Goal: Information Seeking & Learning: Learn about a topic

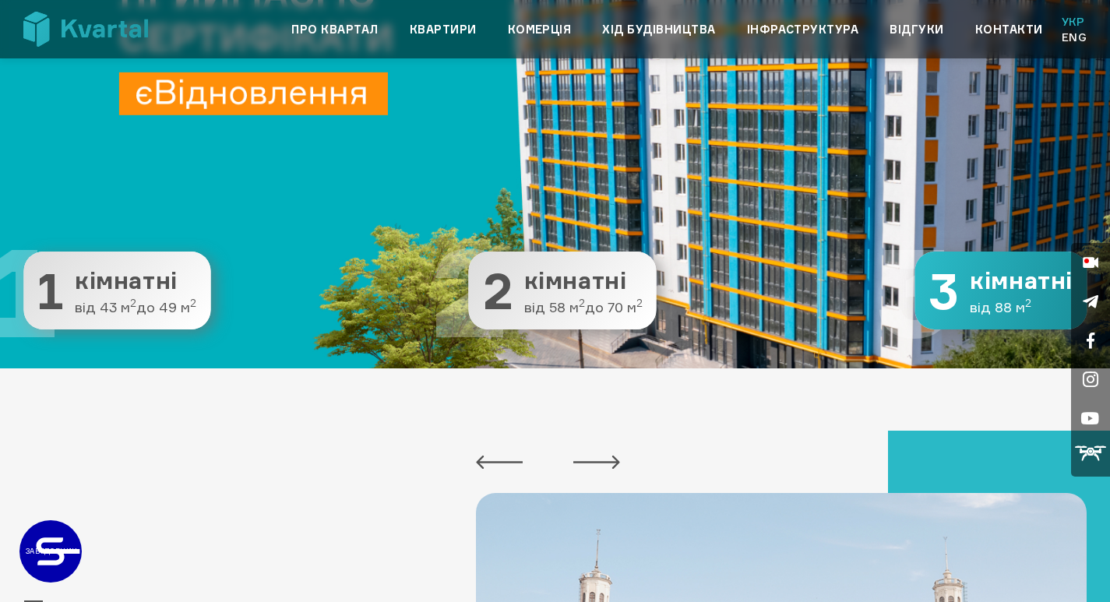
click at [992, 296] on button "3 3 кімнатні від 88 м 2" at bounding box center [1000, 290] width 172 height 78
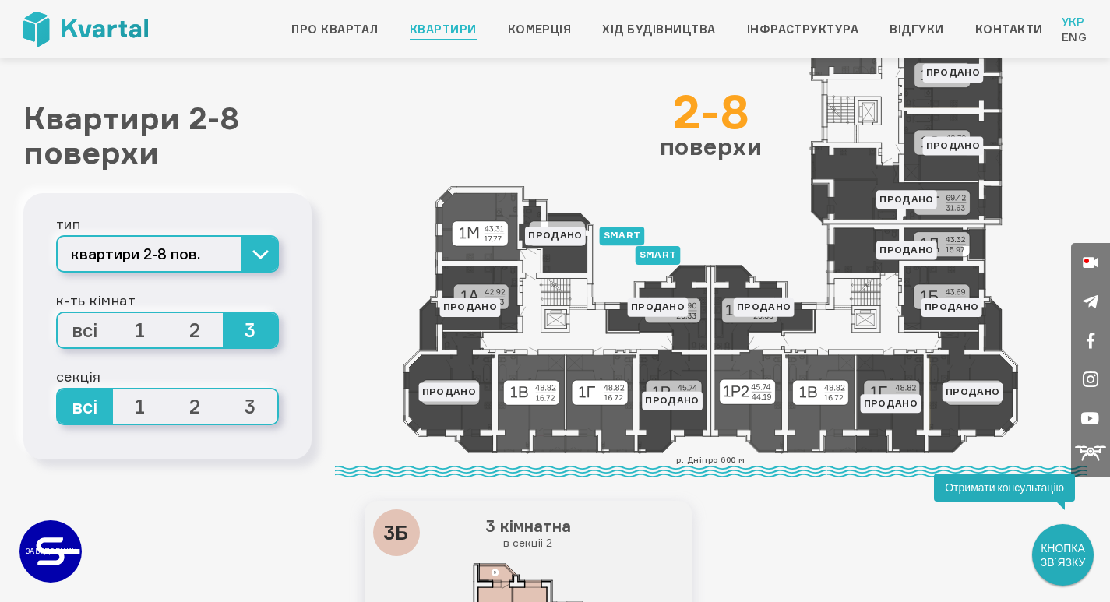
scroll to position [78, 0]
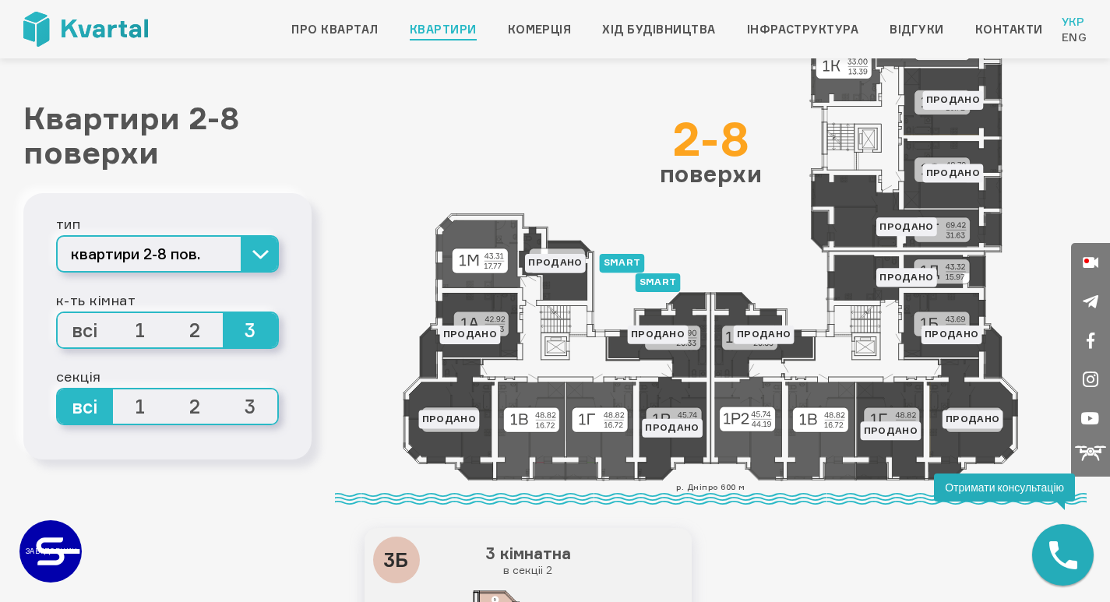
click at [761, 426] on icon at bounding box center [711, 252] width 616 height 458
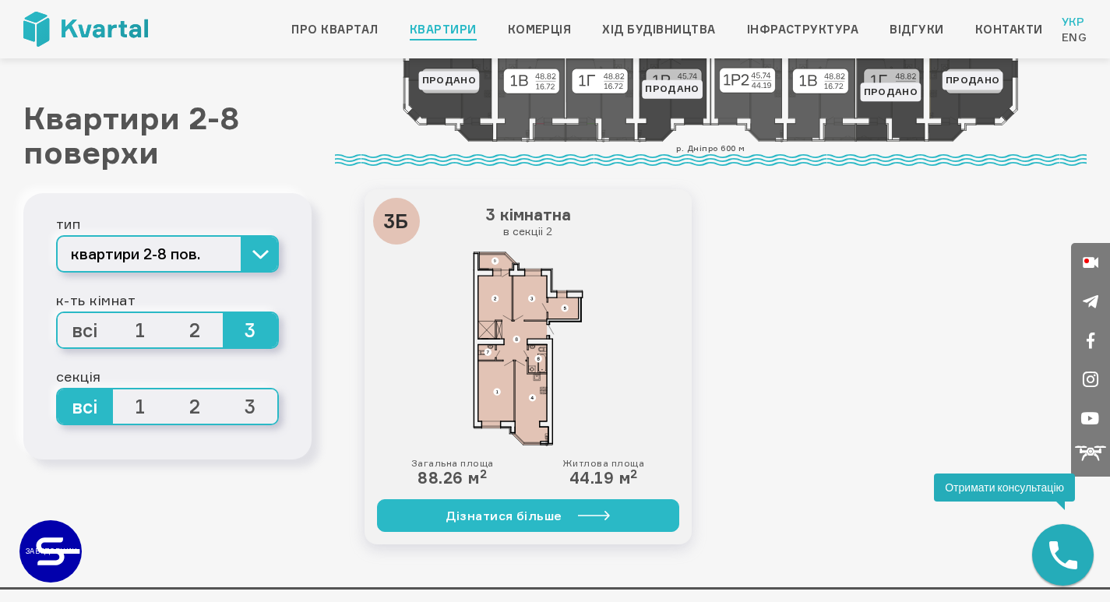
scroll to position [389, 0]
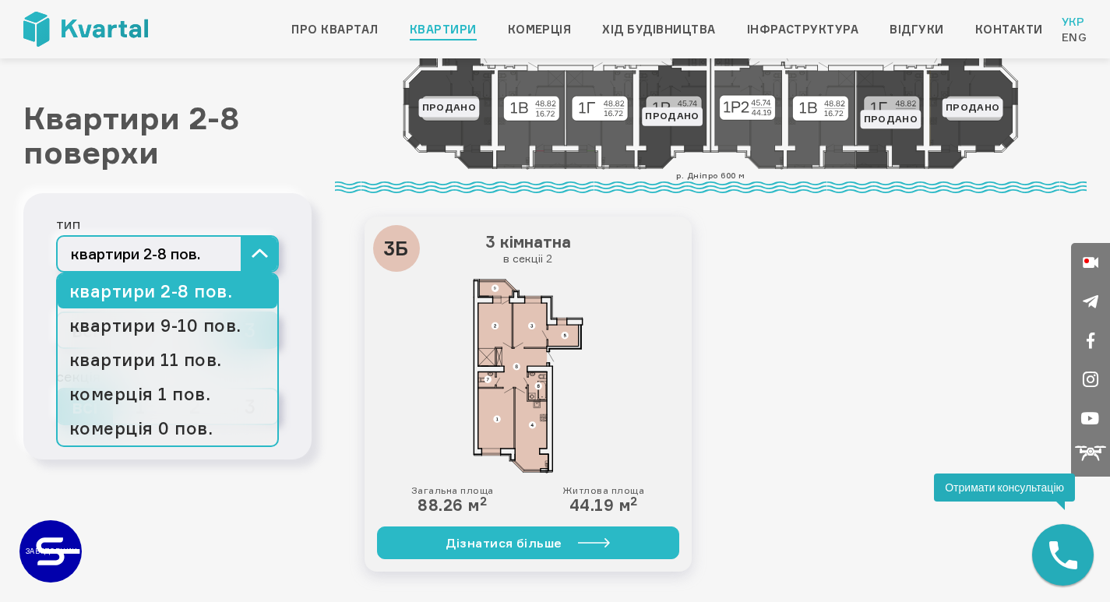
click at [257, 255] on button "квартири 2-8 пов." at bounding box center [167, 253] width 223 height 37
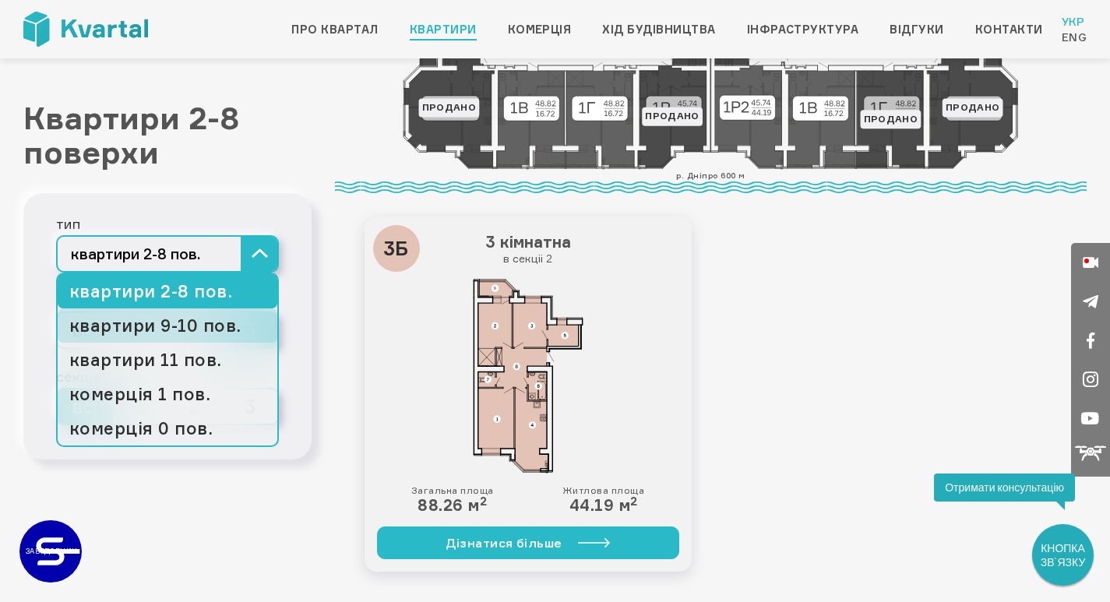
click at [210, 328] on link "квартири 9-10 пов." at bounding box center [168, 325] width 220 height 34
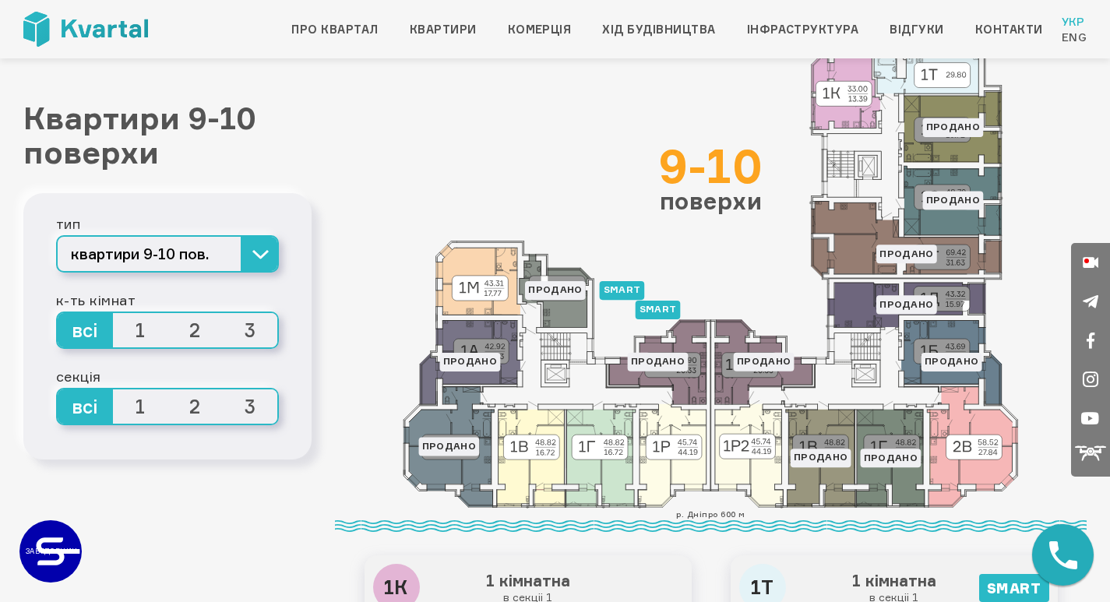
scroll to position [78, 0]
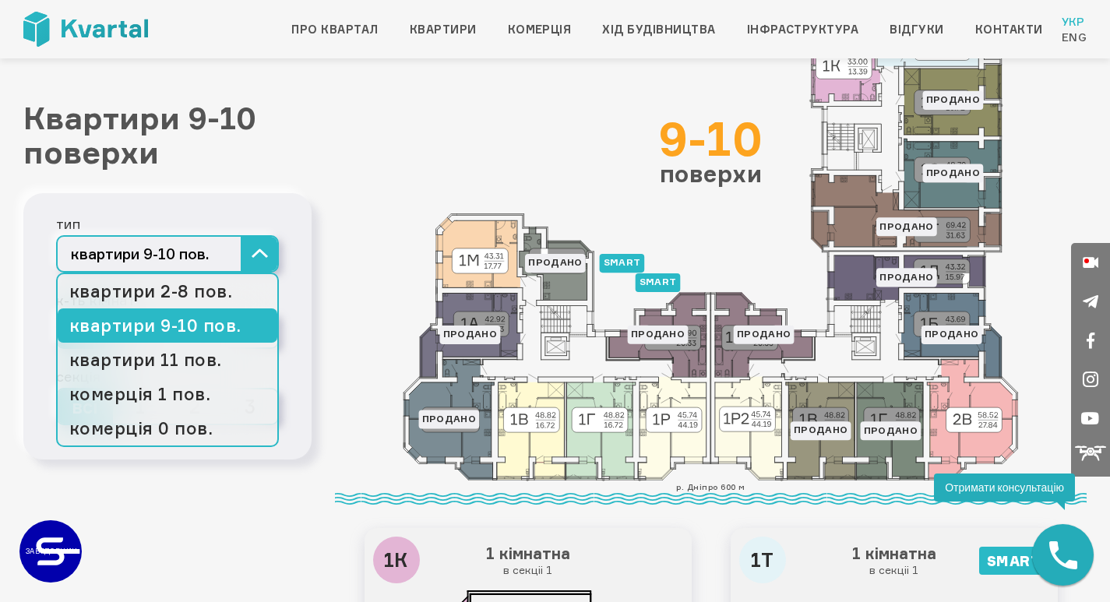
click at [253, 256] on button "квартири 9-10 пов." at bounding box center [167, 253] width 223 height 37
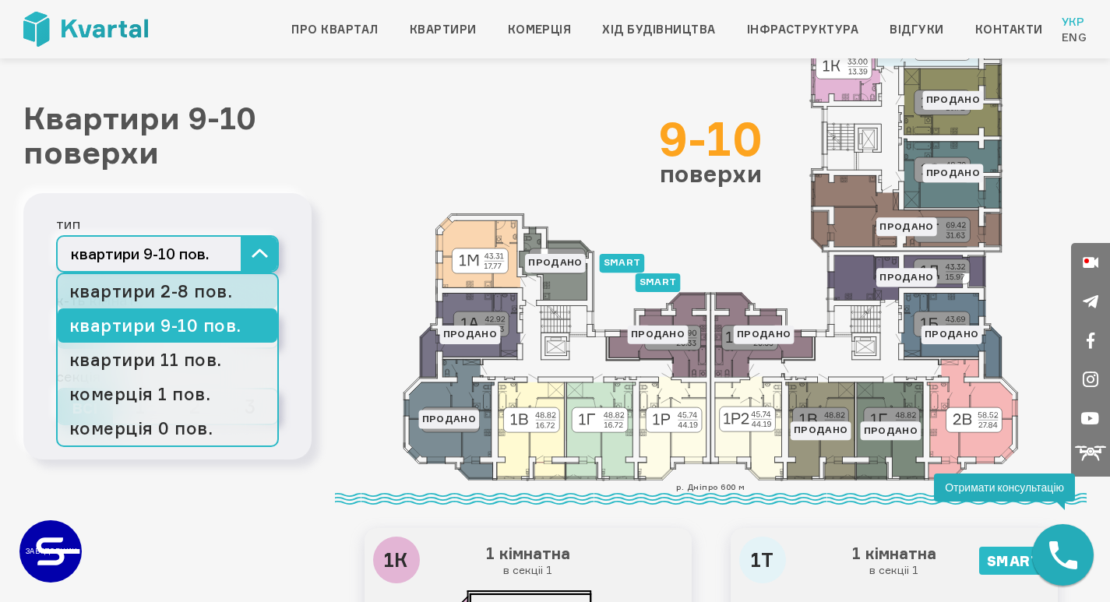
click at [211, 293] on link "квартири 2-8 пов." at bounding box center [168, 291] width 220 height 34
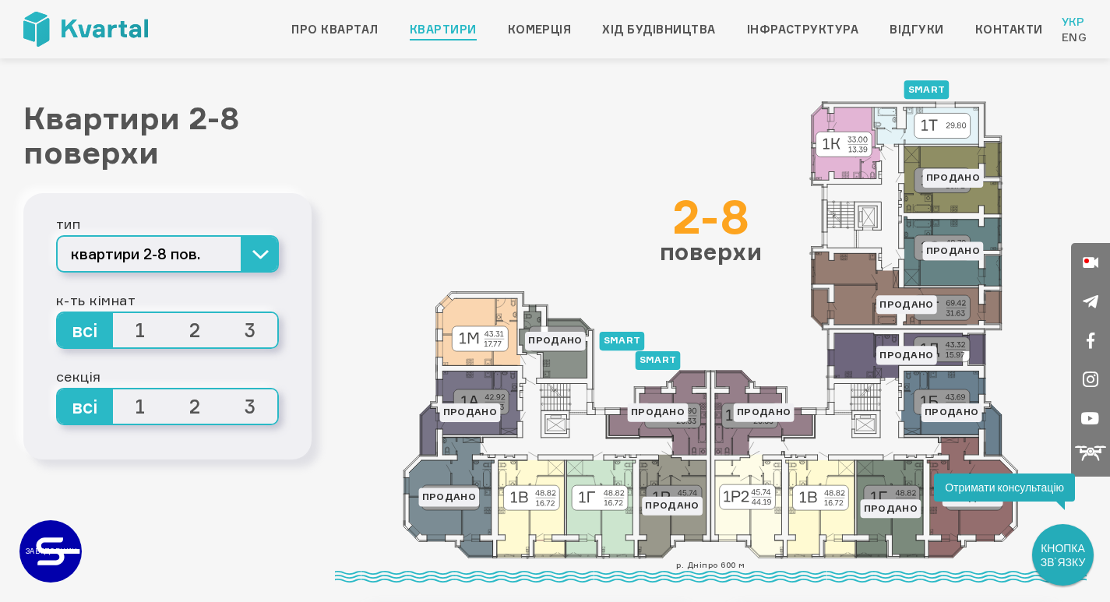
click at [252, 331] on span "3" at bounding box center [250, 330] width 55 height 34
click at [223, 313] on input "3" at bounding box center [223, 313] width 0 height 0
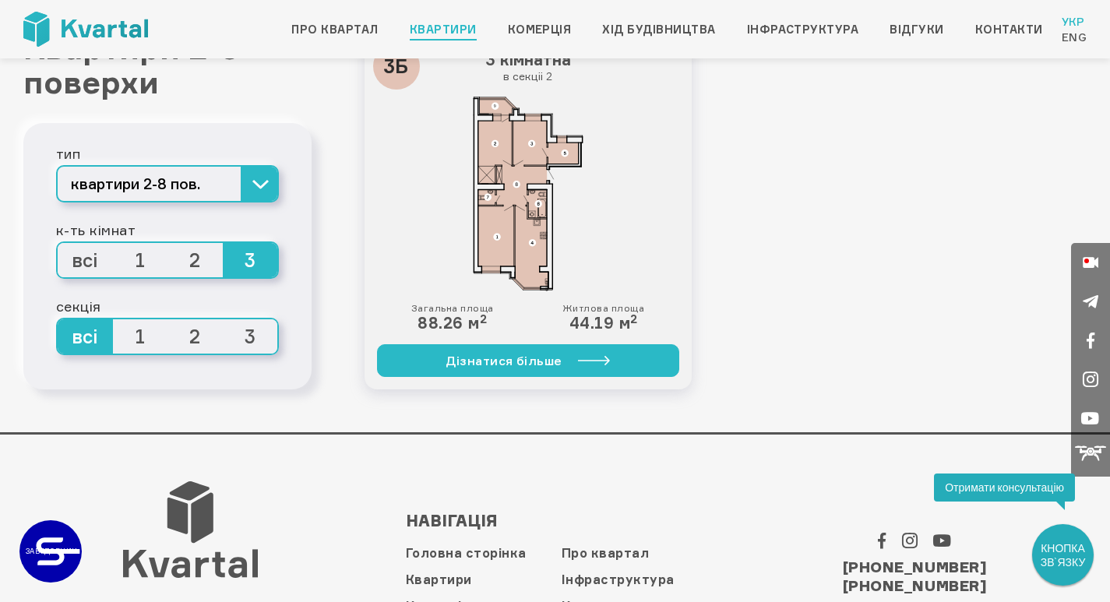
scroll to position [623, 0]
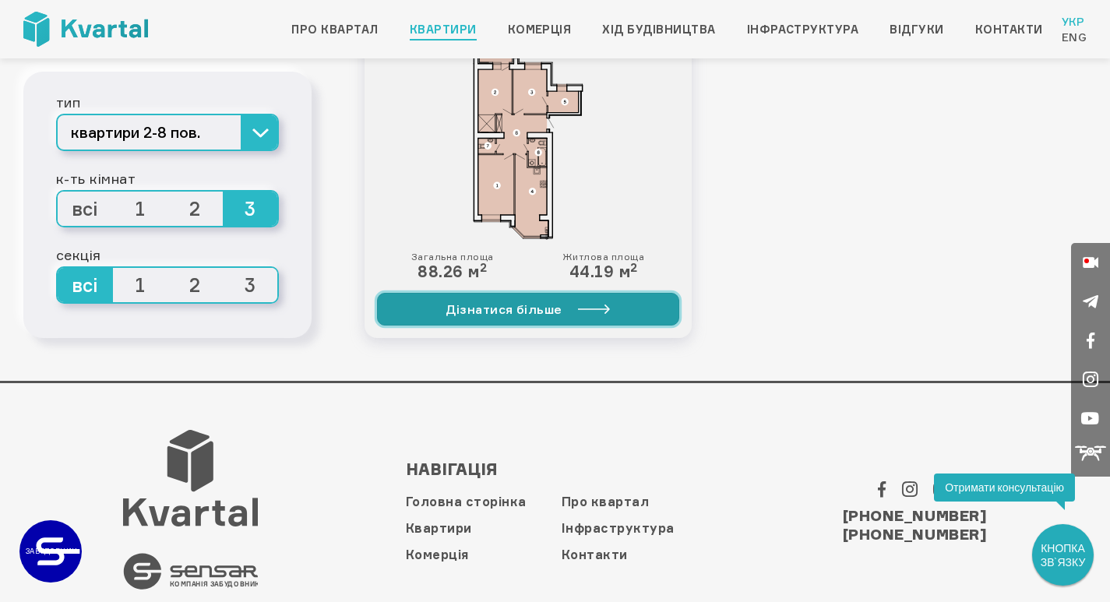
click at [530, 307] on link "Дізнатися більше" at bounding box center [528, 309] width 302 height 33
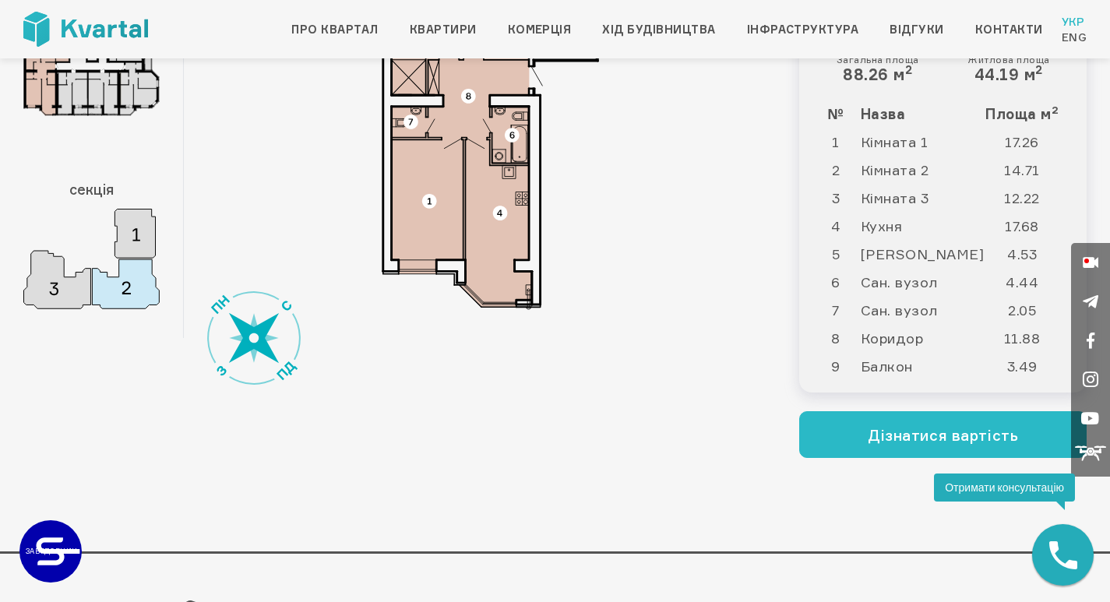
scroll to position [311, 0]
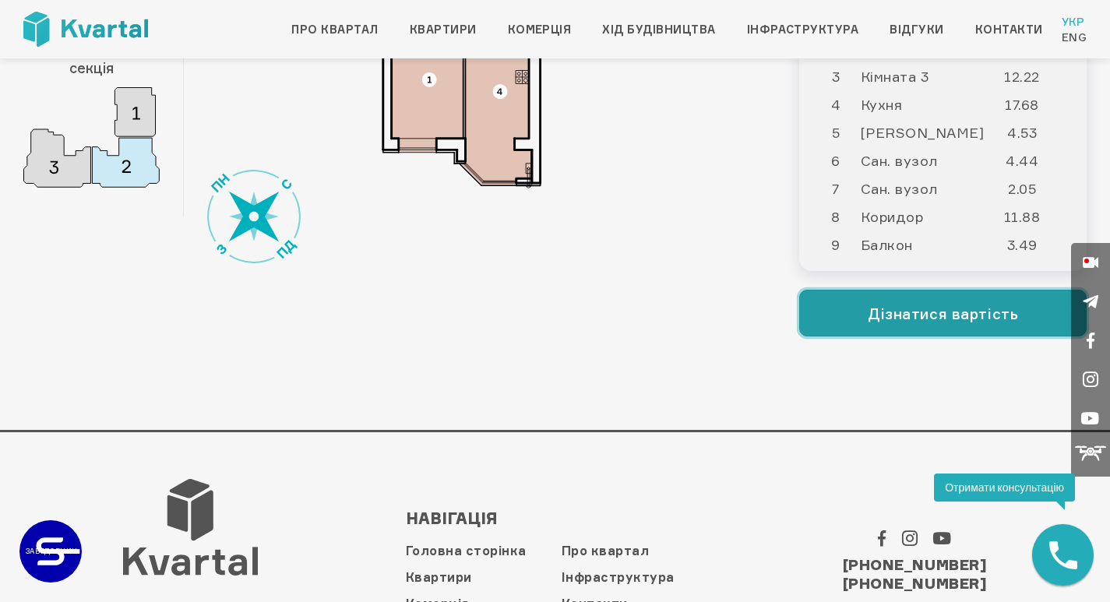
click at [839, 324] on button "Дізнатися вартість" at bounding box center [942, 313] width 287 height 47
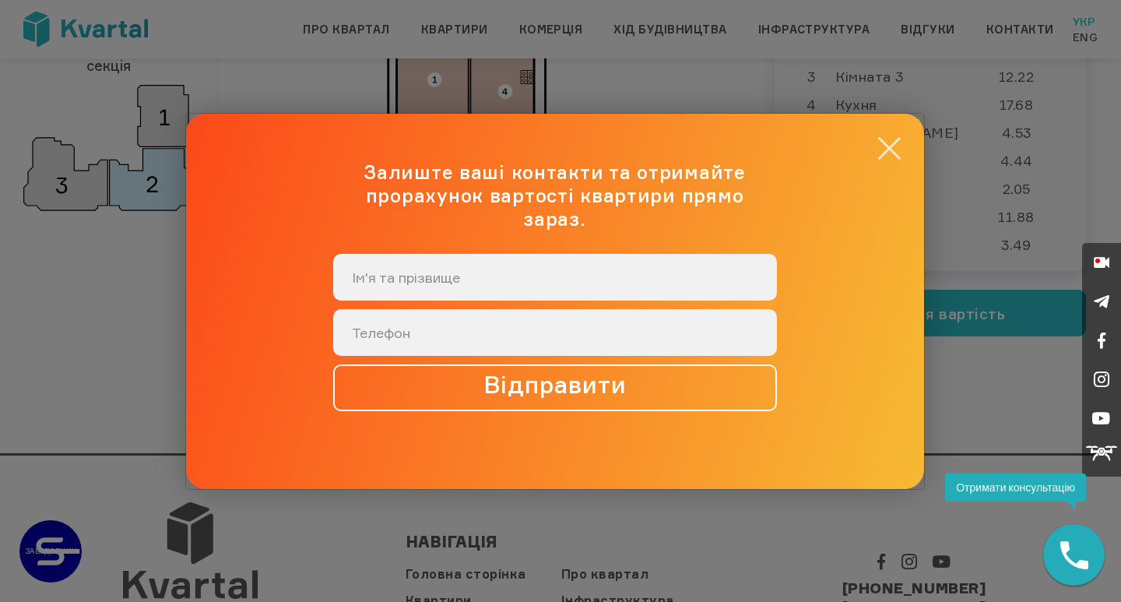
click at [895, 162] on button "×" at bounding box center [889, 148] width 30 height 30
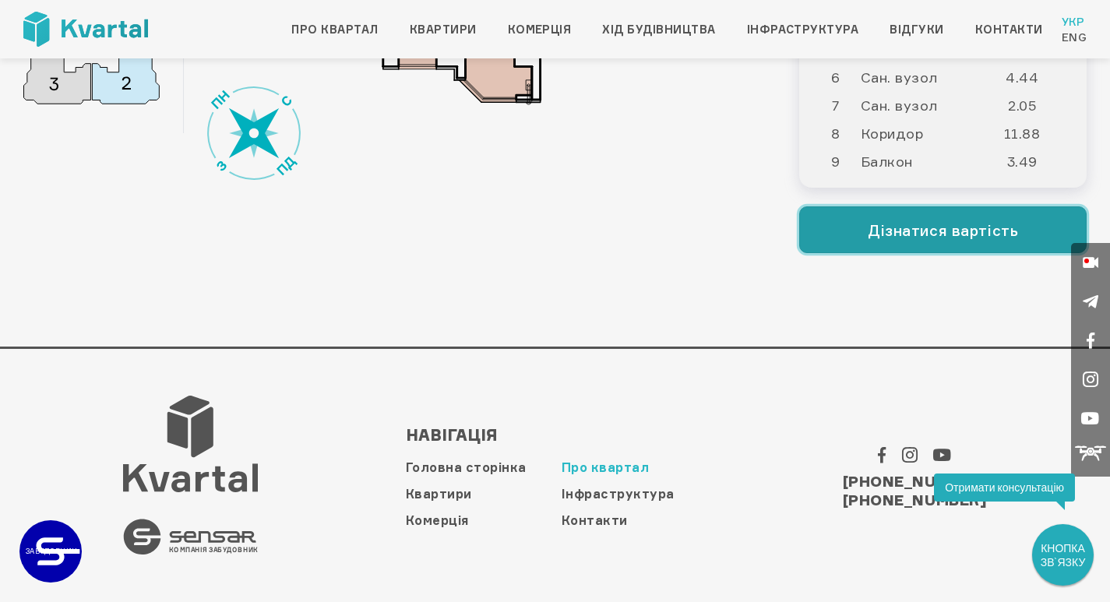
scroll to position [0, 0]
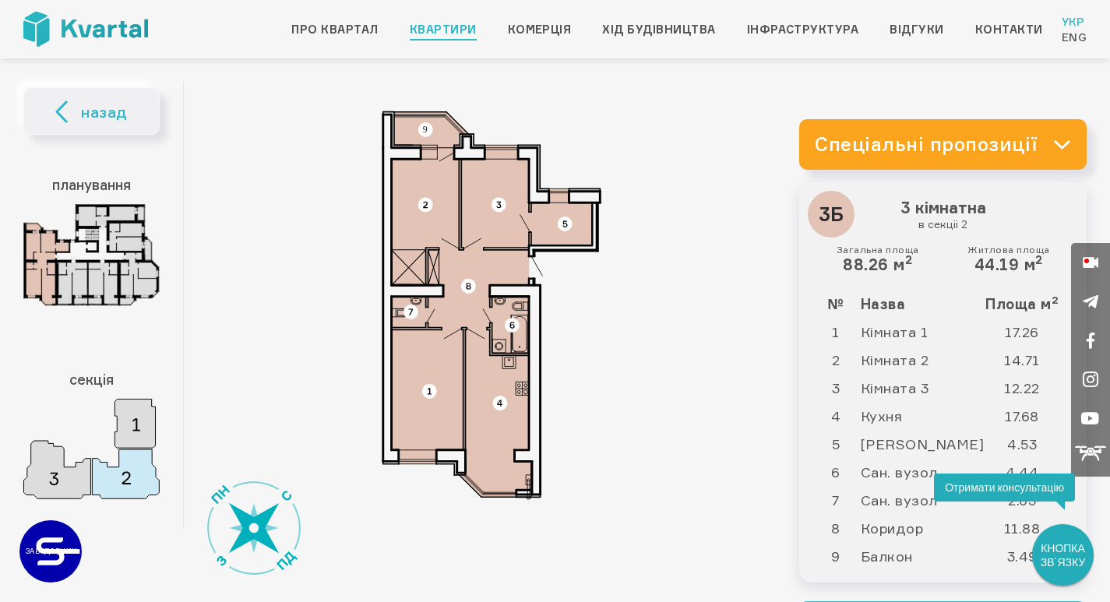
click at [468, 30] on link "Квартири" at bounding box center [443, 29] width 67 height 19
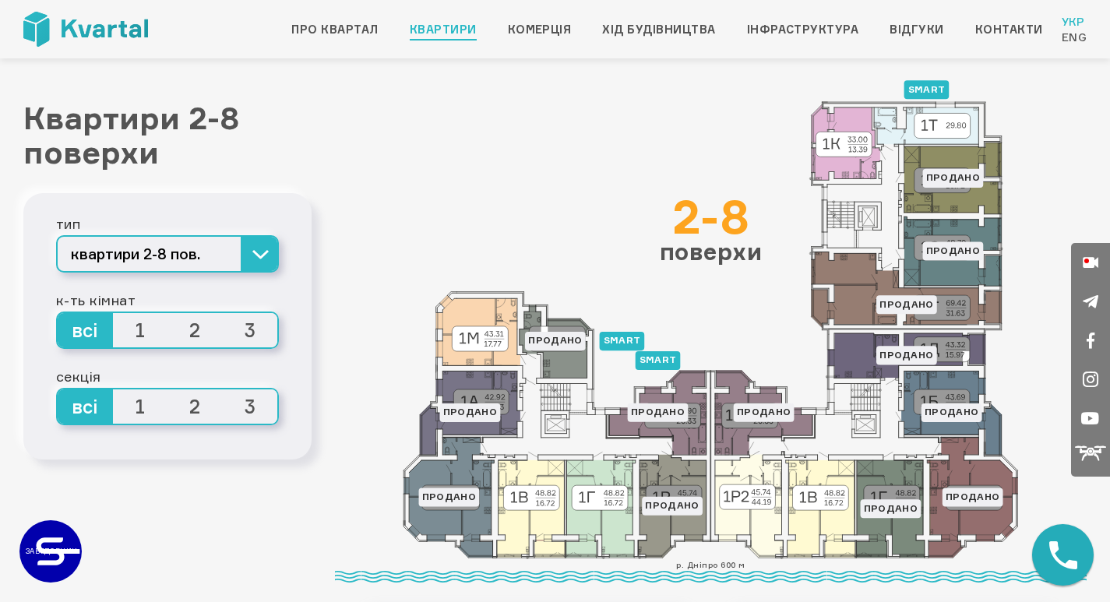
click at [119, 23] on img at bounding box center [85, 29] width 125 height 35
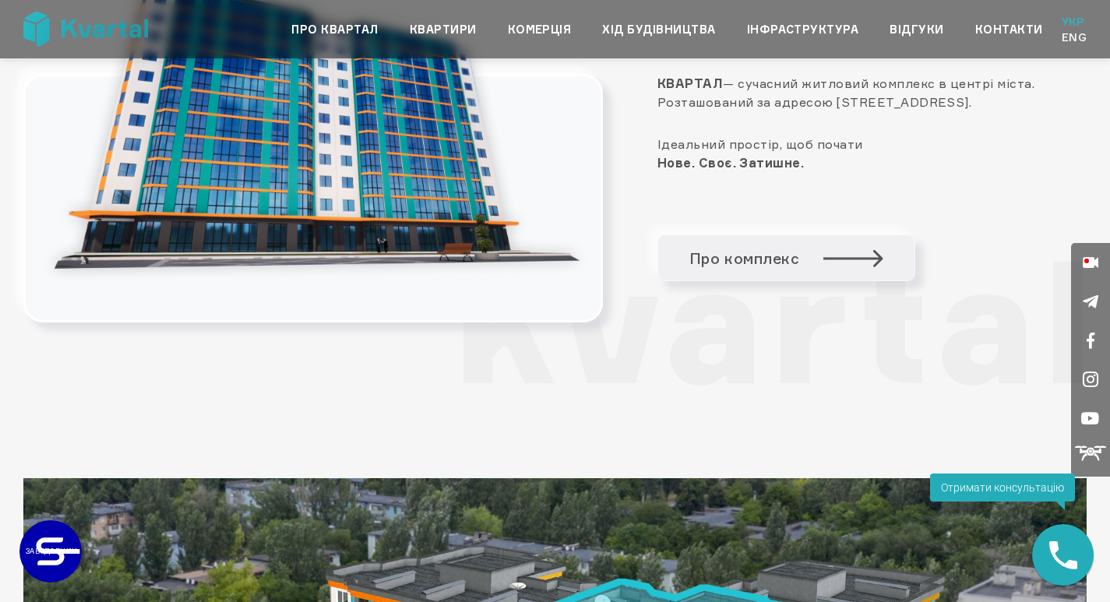
scroll to position [937, 0]
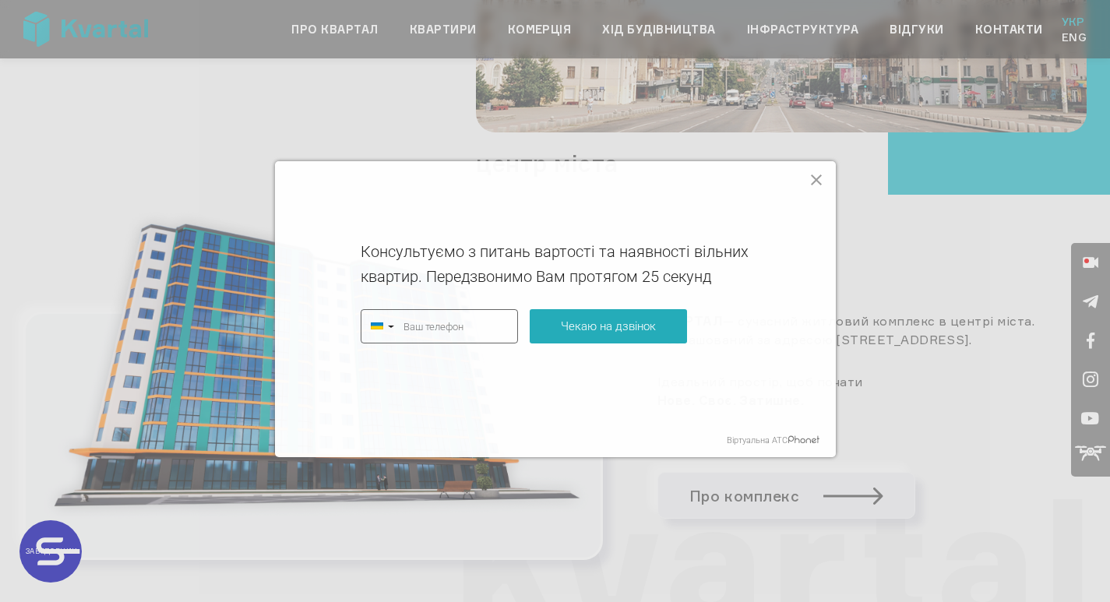
type input "+380"
click at [825, 180] on div "Консультуємо з питань вартості та наявності вільних квартир. Передзвонимо Вам п…" at bounding box center [555, 309] width 561 height 296
click at [814, 181] on icon at bounding box center [816, 179] width 11 height 11
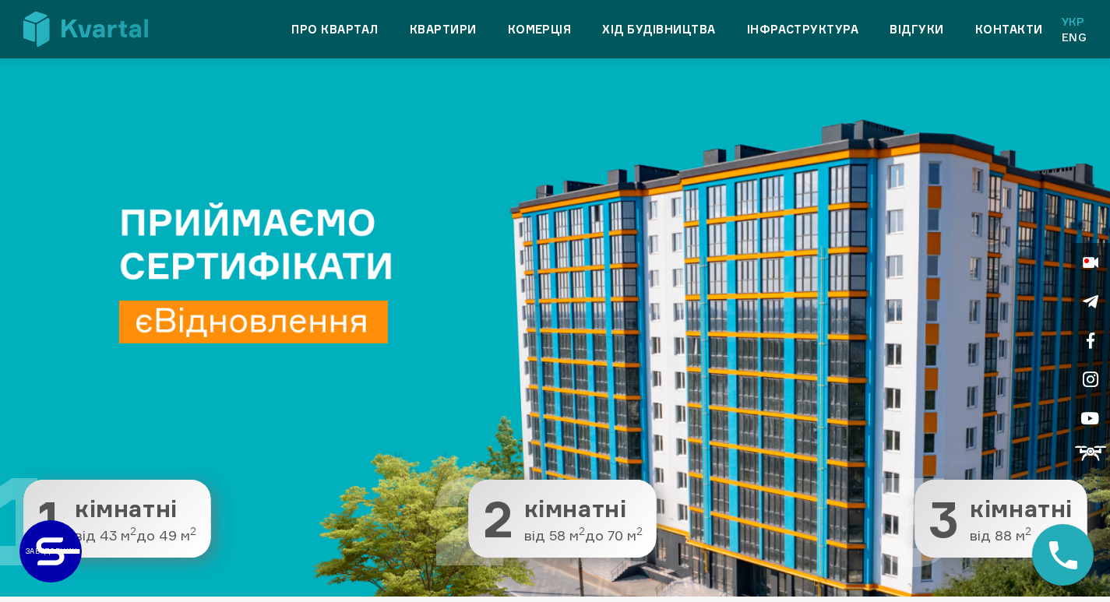
scroll to position [0, 0]
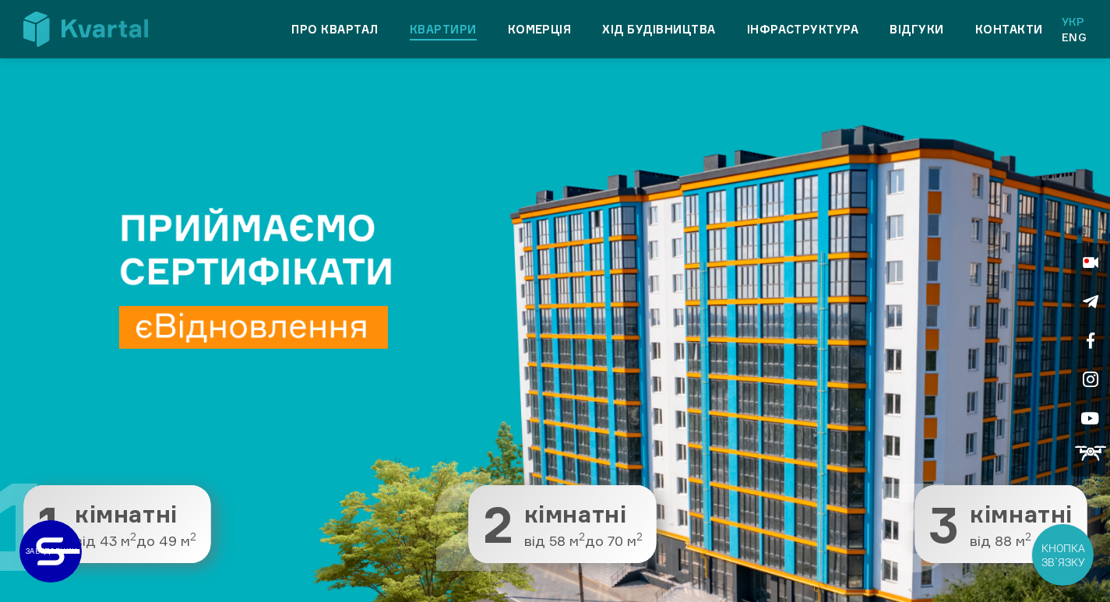
click at [463, 37] on link "Квартири" at bounding box center [443, 29] width 67 height 19
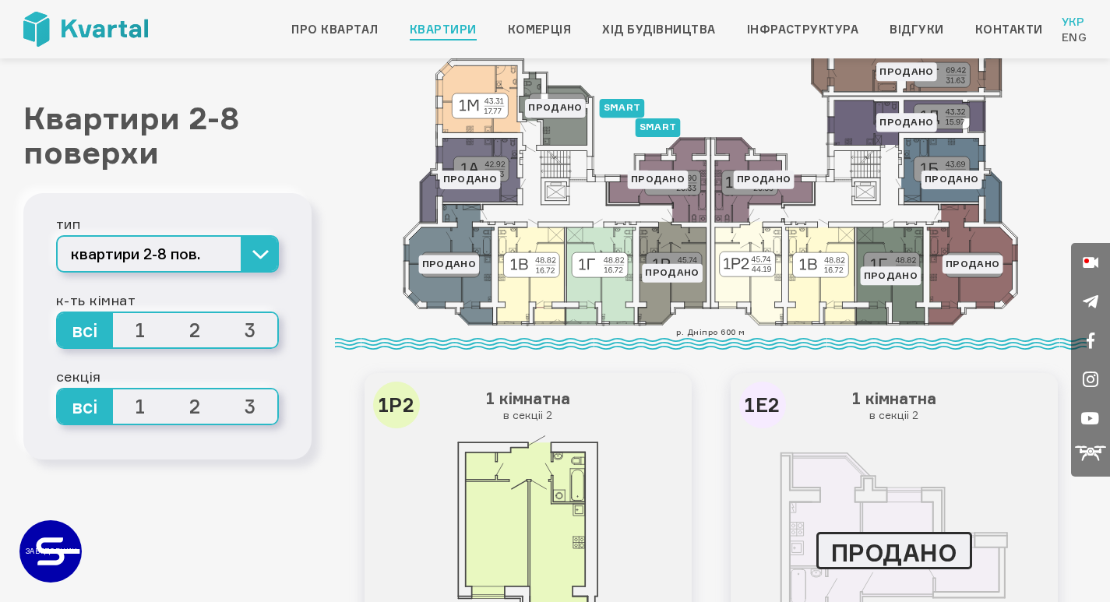
scroll to position [234, 0]
click at [256, 328] on span "3" at bounding box center [250, 330] width 55 height 34
click at [223, 313] on input "3" at bounding box center [223, 313] width 0 height 0
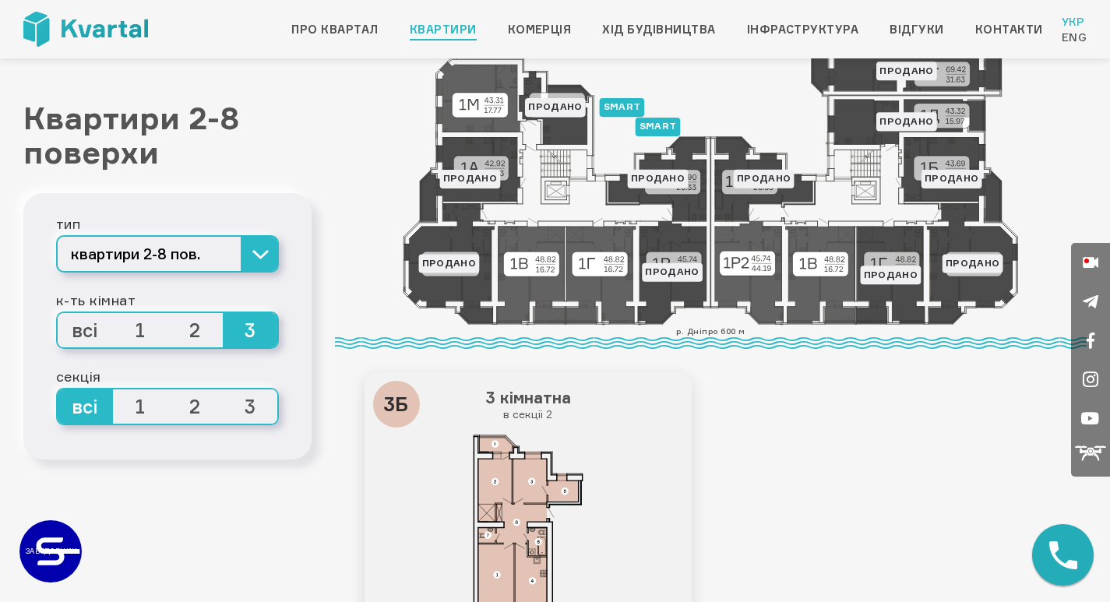
click at [192, 323] on span "2" at bounding box center [194, 330] width 55 height 34
click at [167, 313] on input "2" at bounding box center [167, 313] width 0 height 0
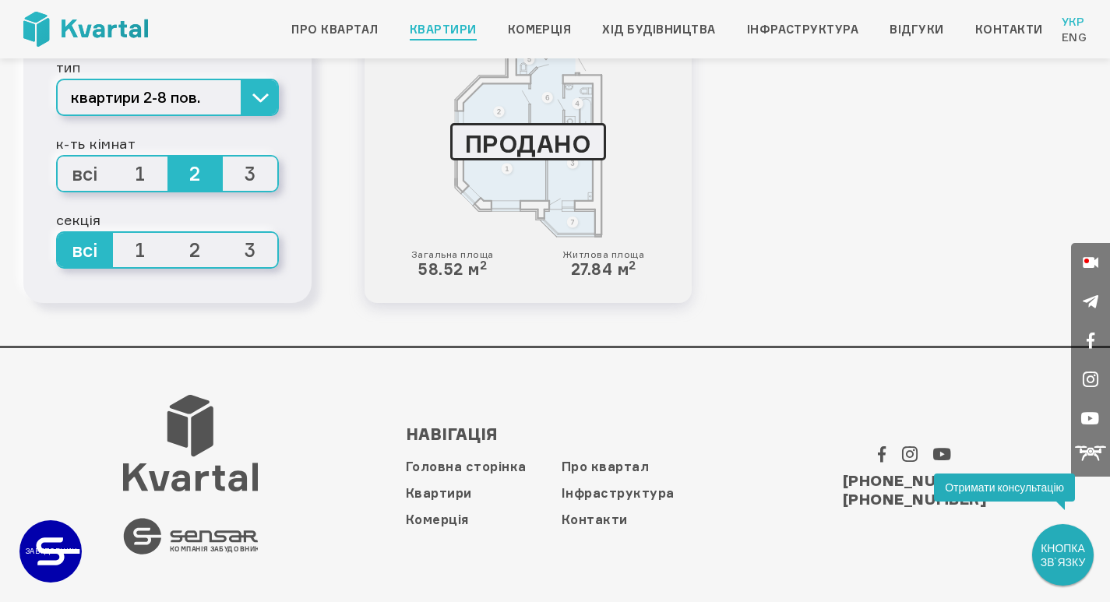
scroll to position [597, 0]
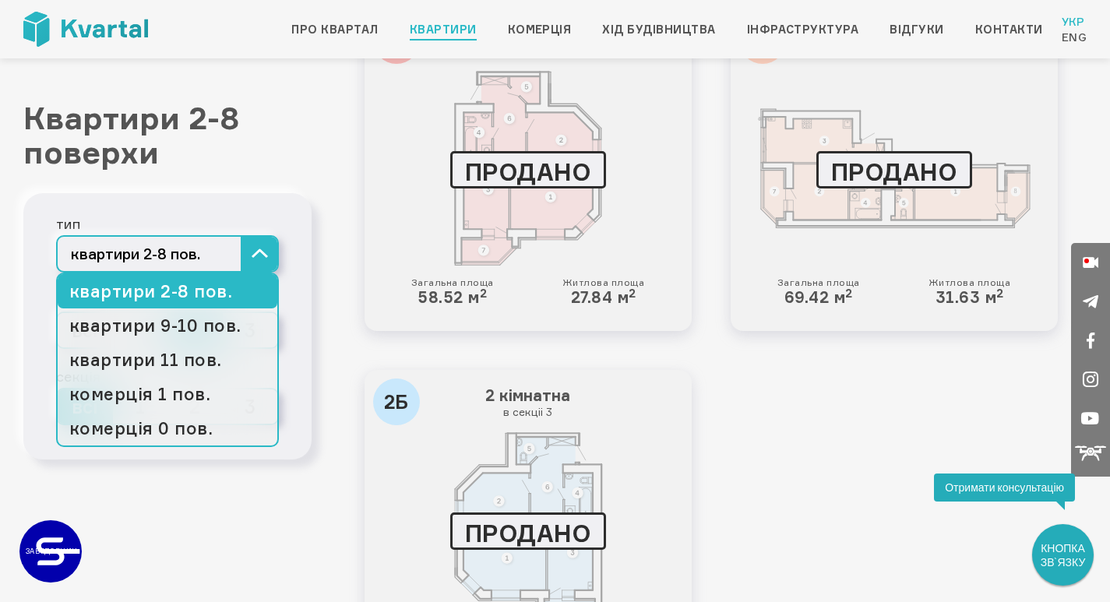
click at [257, 256] on button "квартири 2-8 пов." at bounding box center [167, 253] width 223 height 37
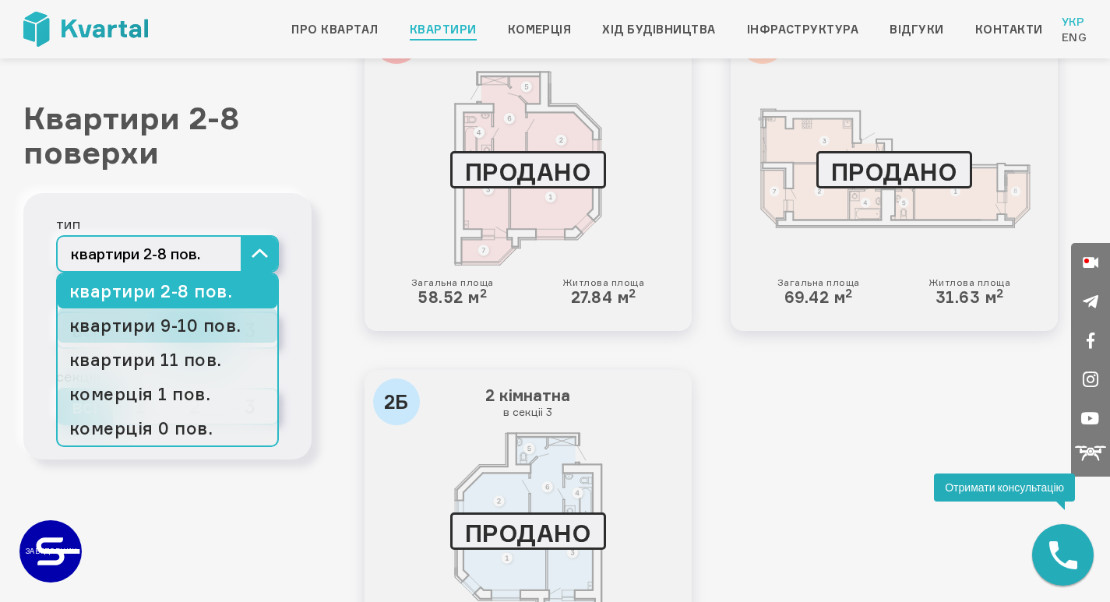
click at [212, 325] on link "квартири 9-10 пов." at bounding box center [168, 325] width 220 height 34
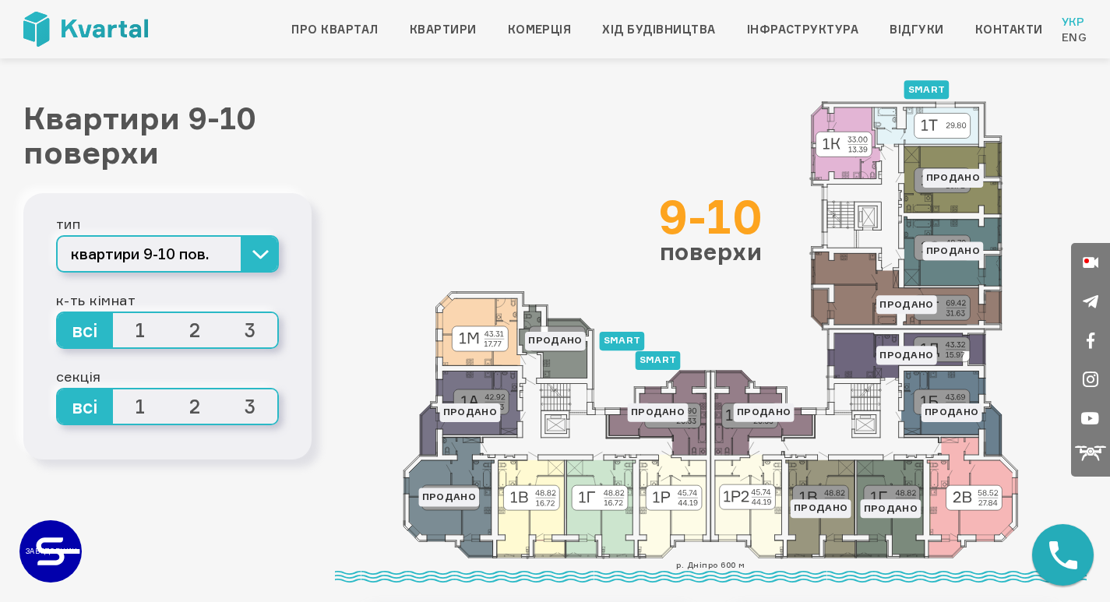
click at [247, 327] on span "3" at bounding box center [250, 330] width 55 height 34
click at [223, 313] on input "3" at bounding box center [223, 313] width 0 height 0
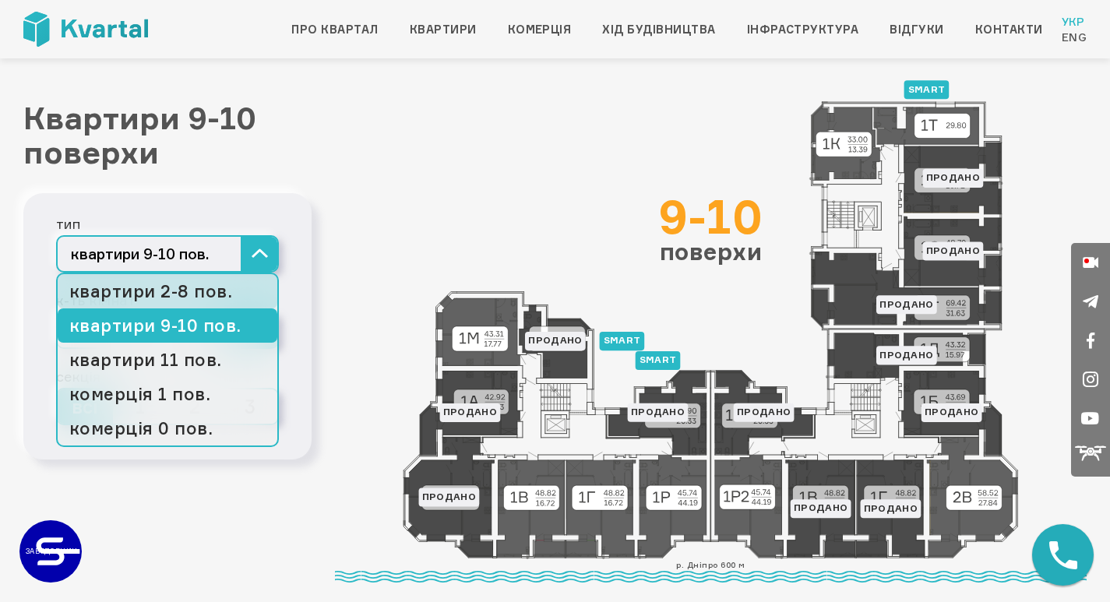
click at [202, 280] on link "квартири 2-8 пов." at bounding box center [168, 291] width 220 height 34
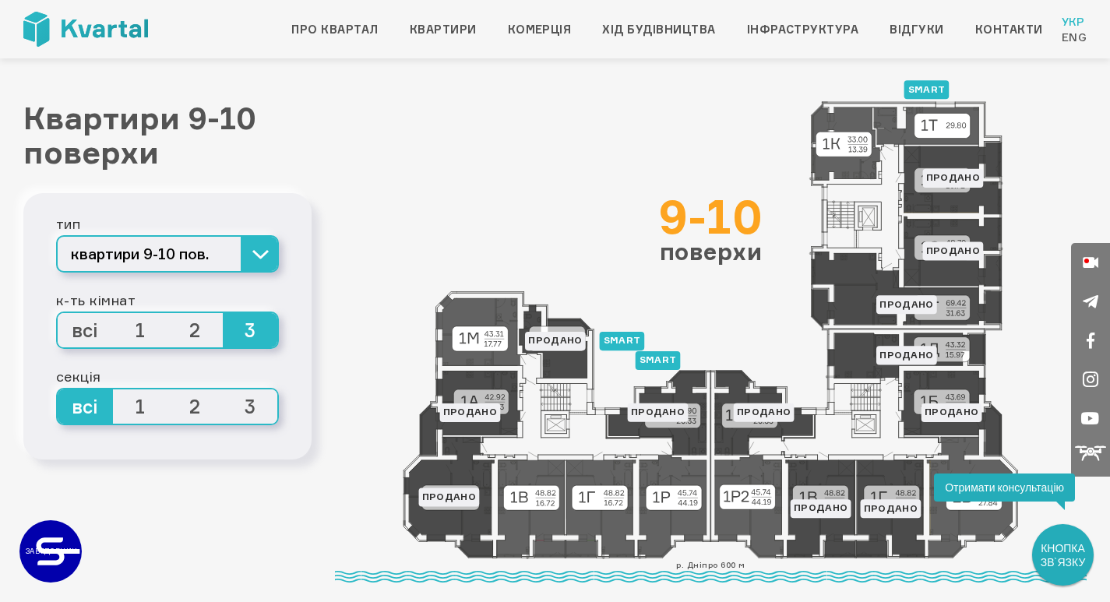
click at [674, 511] on icon at bounding box center [711, 330] width 616 height 458
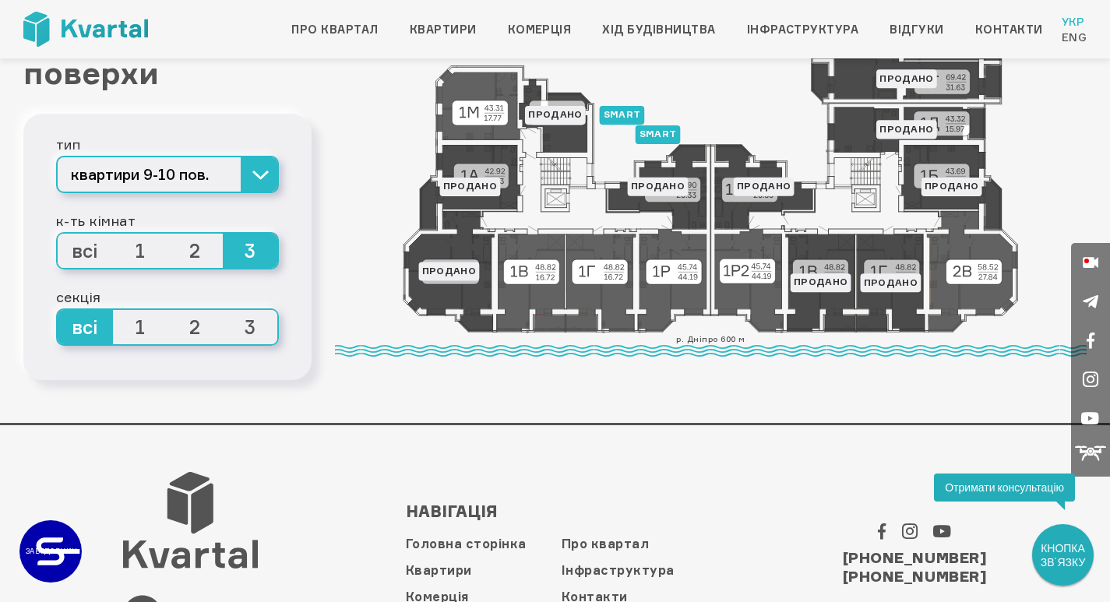
scroll to position [234, 0]
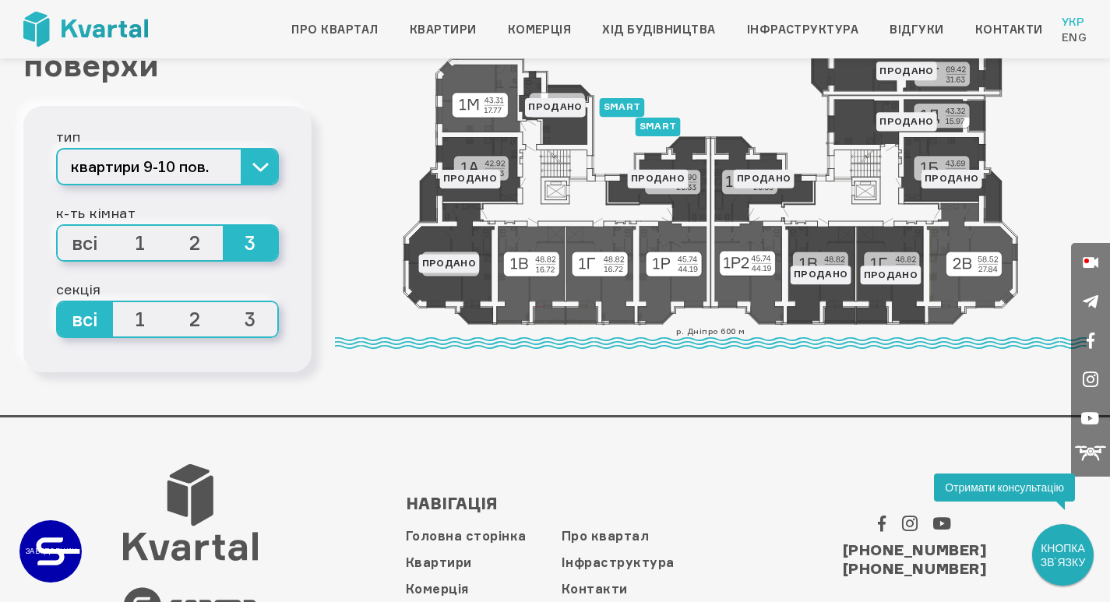
click at [471, 105] on icon at bounding box center [711, 97] width 616 height 458
click at [601, 290] on icon at bounding box center [711, 97] width 616 height 458
click at [716, 293] on icon at bounding box center [711, 97] width 616 height 458
click at [742, 290] on icon at bounding box center [711, 97] width 616 height 458
click at [750, 266] on icon at bounding box center [711, 97] width 616 height 458
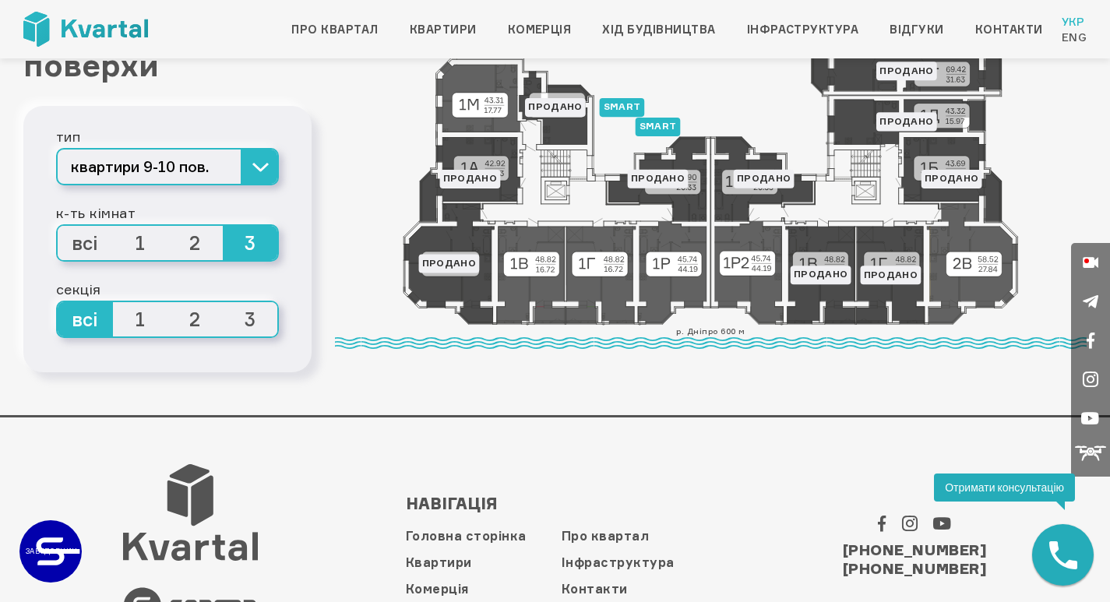
click at [751, 263] on icon at bounding box center [711, 97] width 616 height 458
click at [823, 268] on icon at bounding box center [711, 97] width 616 height 458
click at [824, 247] on icon at bounding box center [711, 97] width 616 height 458
click at [730, 243] on icon at bounding box center [711, 97] width 616 height 458
click at [972, 255] on icon at bounding box center [711, 97] width 616 height 458
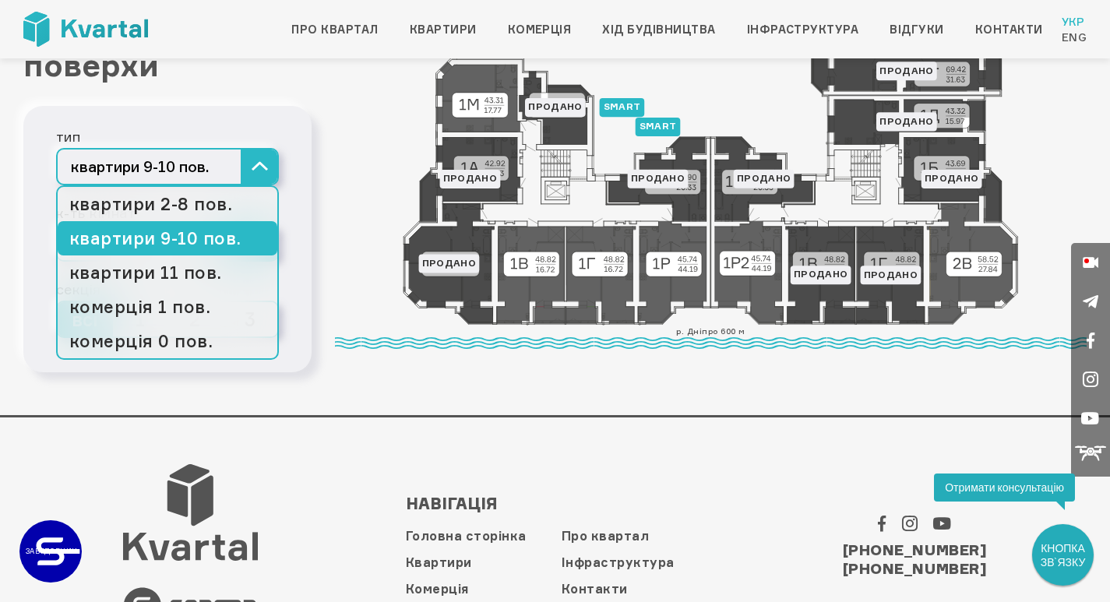
click at [172, 164] on button "квартири 9-10 пов." at bounding box center [167, 166] width 223 height 37
click at [183, 209] on link "квартири 2-8 пов." at bounding box center [168, 204] width 220 height 34
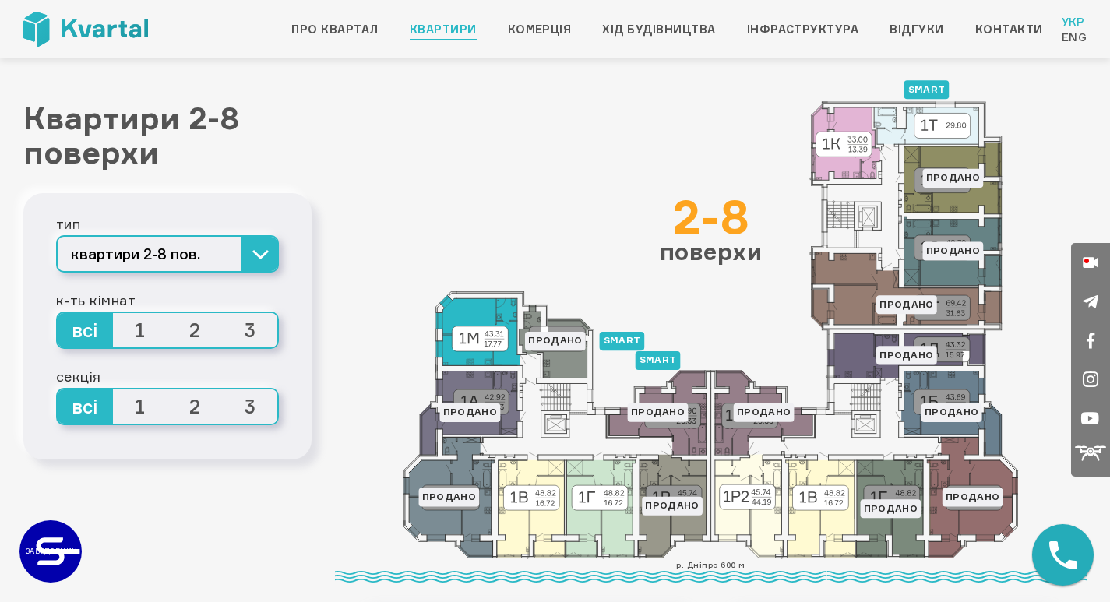
click at [470, 338] on icon at bounding box center [477, 330] width 84 height 70
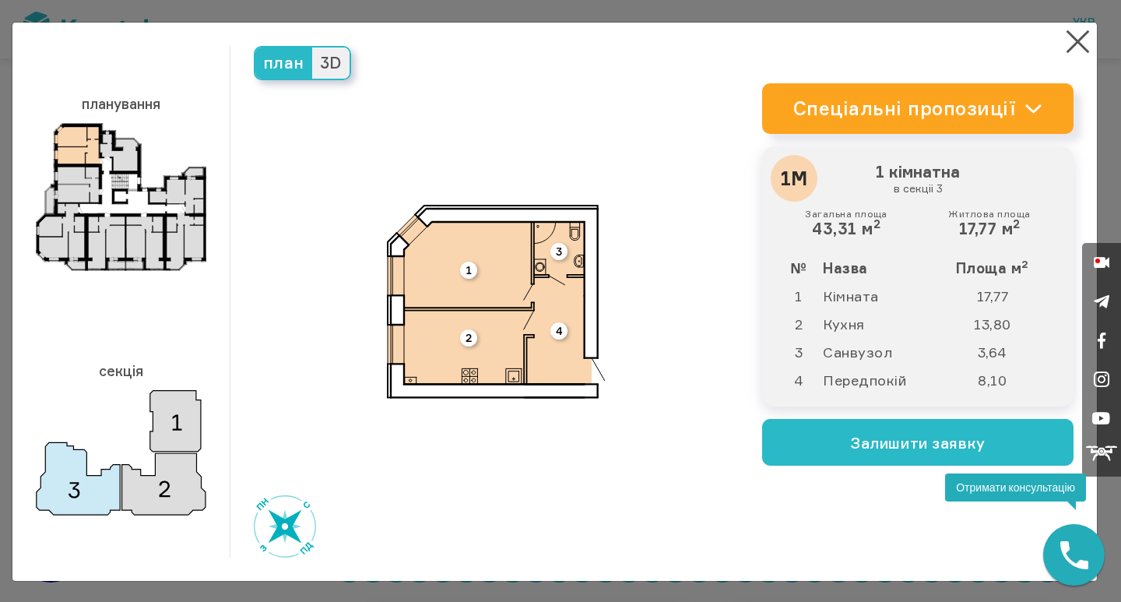
click at [320, 64] on span "3D" at bounding box center [330, 62] width 37 height 31
click at [312, 47] on input "3D" at bounding box center [312, 47] width 0 height 0
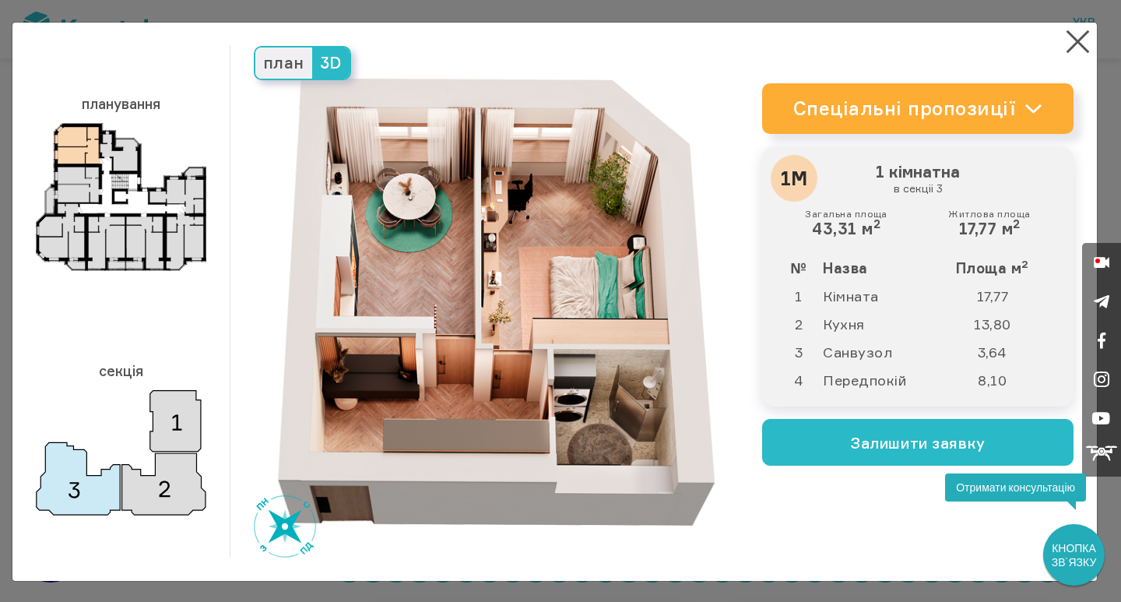
click at [997, 107] on link "Спеціальні пропозиції" at bounding box center [917, 108] width 311 height 51
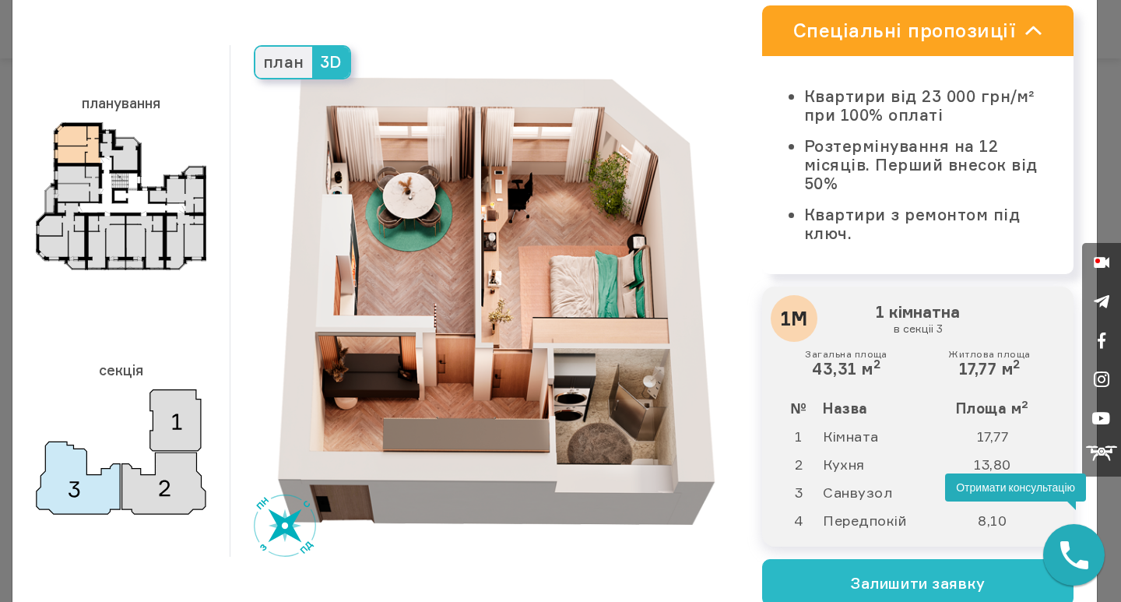
scroll to position [128, 0]
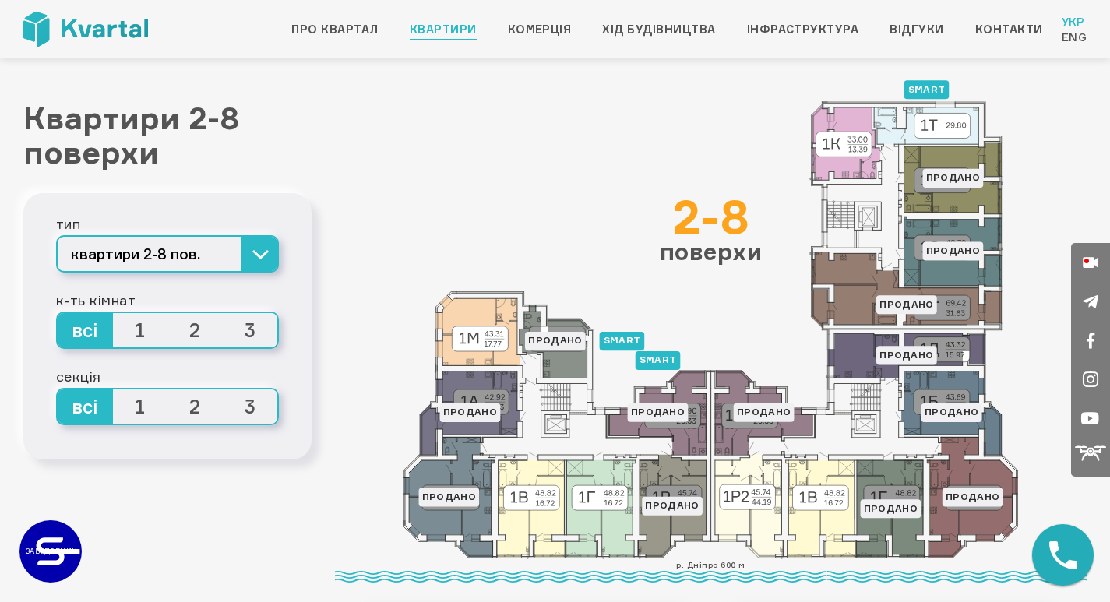
click at [259, 328] on span "3" at bounding box center [250, 330] width 55 height 34
click at [223, 313] on input "3" at bounding box center [223, 313] width 0 height 0
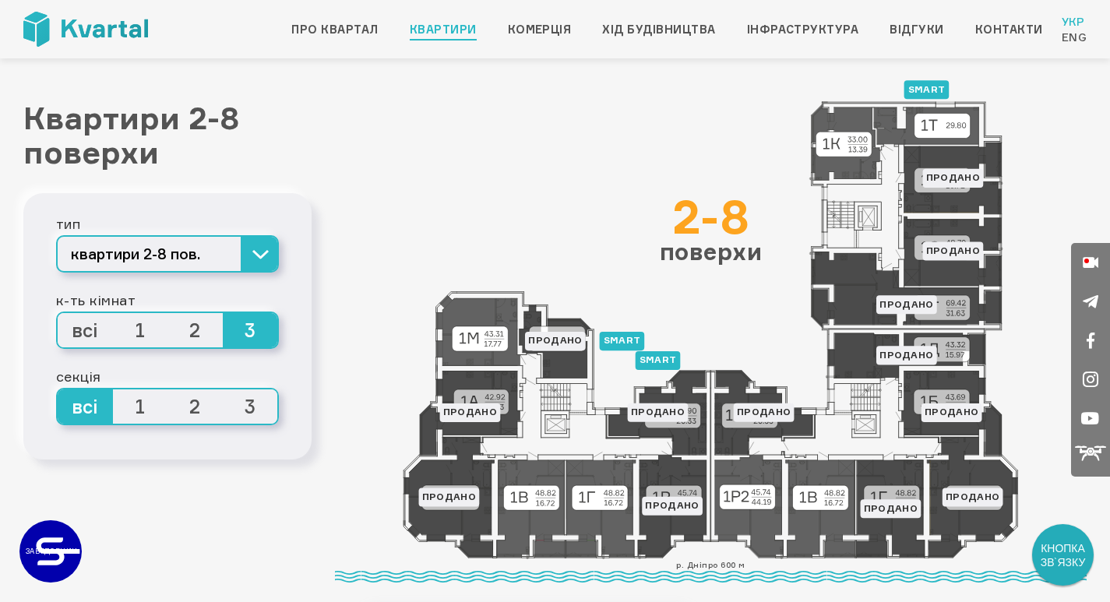
scroll to position [78, 0]
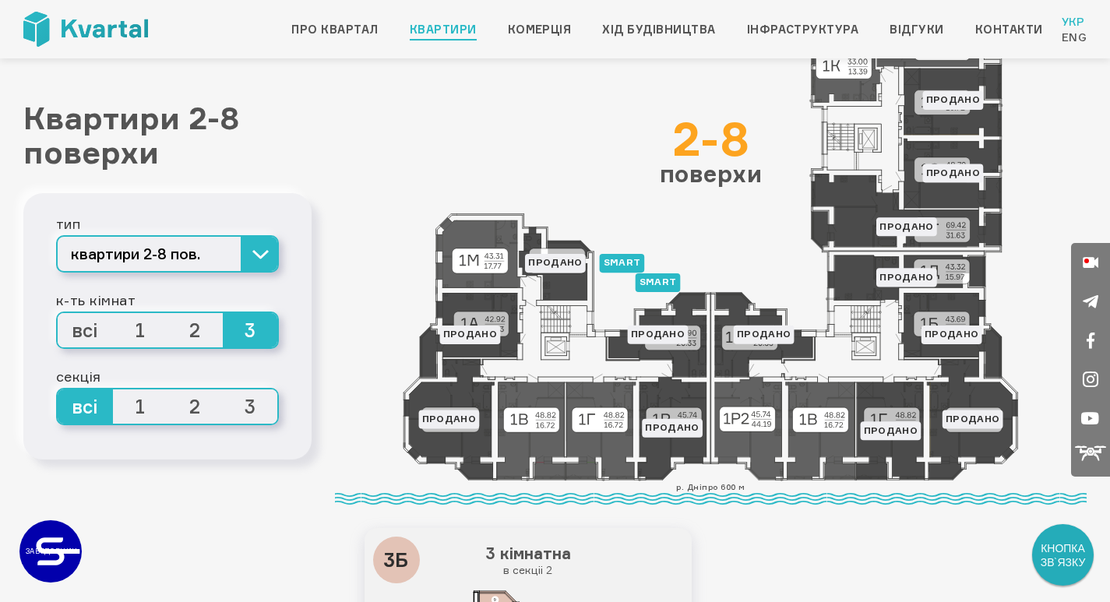
click at [821, 422] on icon at bounding box center [711, 252] width 616 height 458
click at [770, 426] on icon at bounding box center [711, 252] width 616 height 458
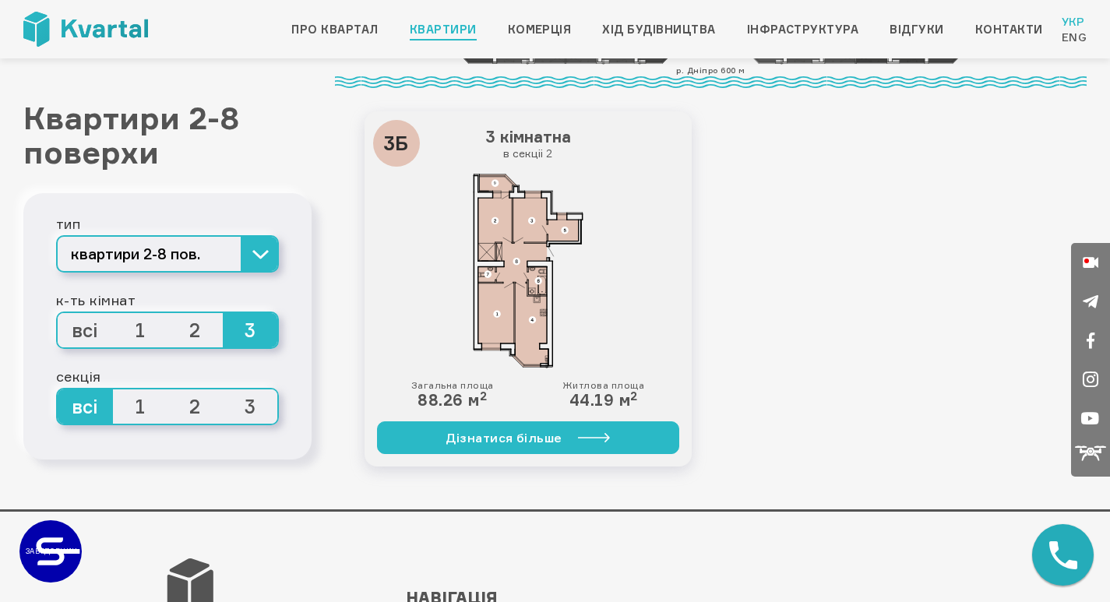
scroll to position [467, 0]
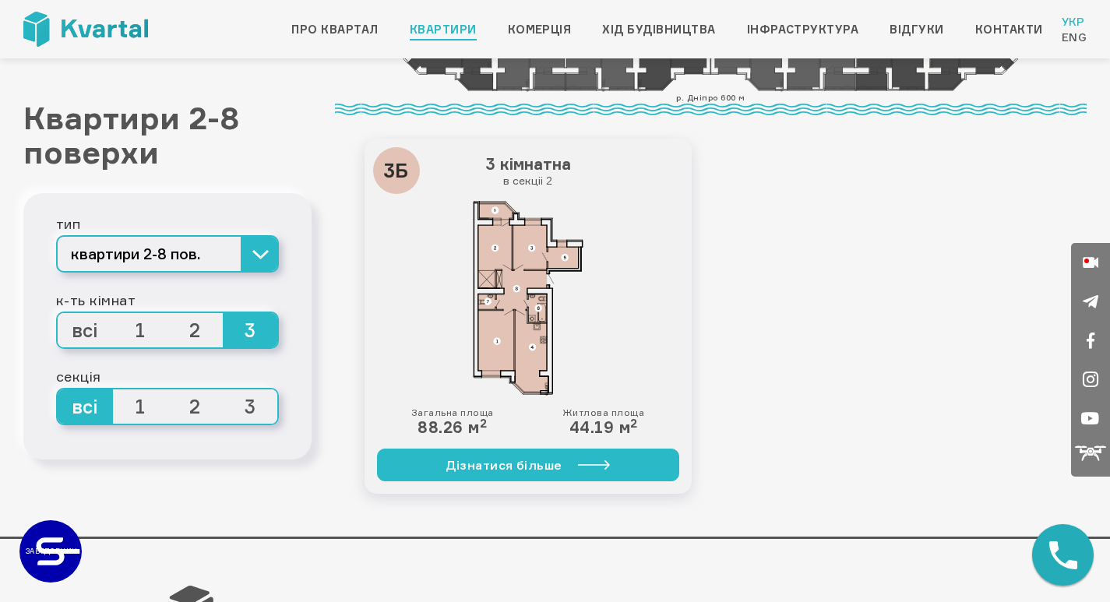
click at [524, 324] on img at bounding box center [528, 298] width 156 height 195
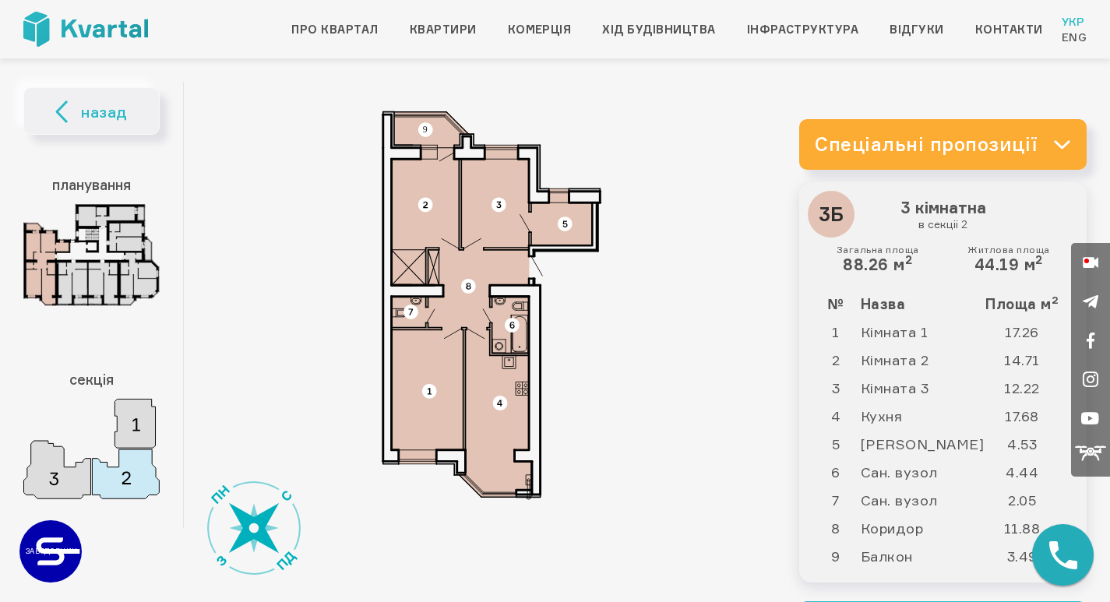
click at [1053, 146] on icon at bounding box center [1062, 144] width 18 height 10
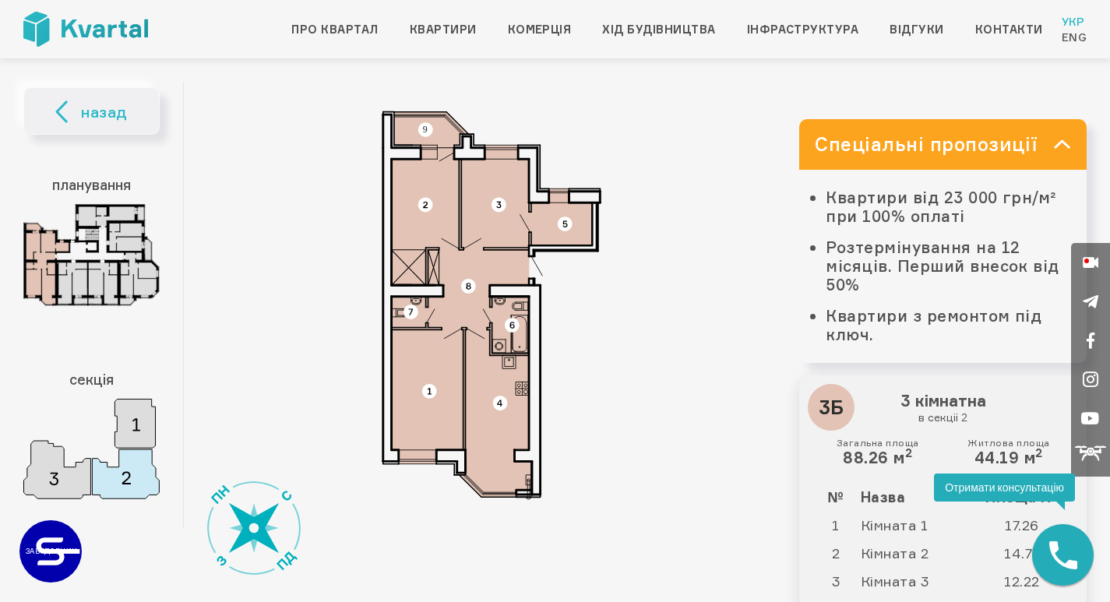
click at [434, 137] on img at bounding box center [491, 305] width 311 height 389
click at [478, 226] on img at bounding box center [491, 305] width 311 height 389
click at [138, 226] on img at bounding box center [91, 254] width 136 height 101
click at [160, 433] on img at bounding box center [91, 449] width 136 height 100
click at [184, 506] on div "назад планування секція" at bounding box center [103, 305] width 160 height 446
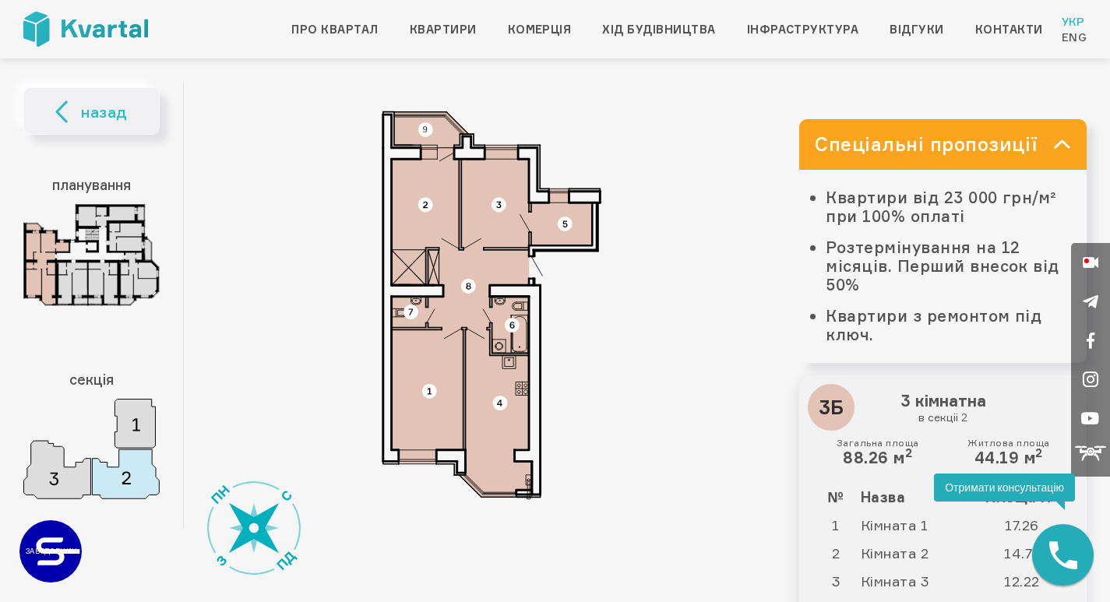
click at [111, 495] on img at bounding box center [91, 449] width 136 height 100
click at [139, 437] on img at bounding box center [91, 449] width 136 height 100
click at [148, 435] on img at bounding box center [91, 449] width 136 height 100
drag, startPoint x: 273, startPoint y: 534, endPoint x: 345, endPoint y: 540, distance: 72.6
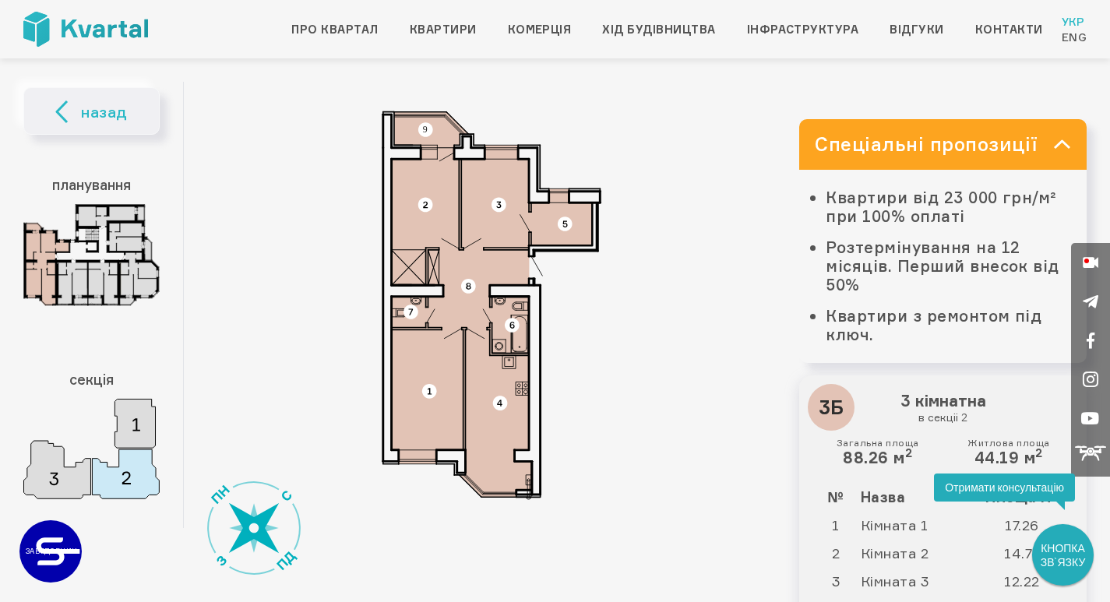
click at [339, 546] on div "назад планування секція Спеціальні пропозиції Квартири від 23 000 грн/м² при 10…" at bounding box center [554, 461] width 1063 height 759
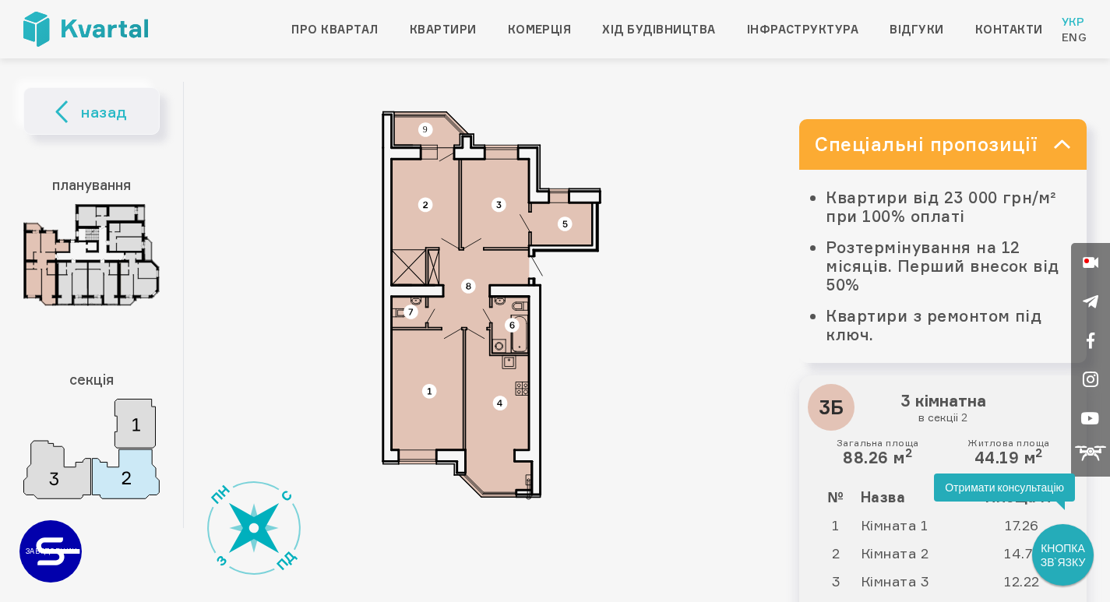
click at [1008, 133] on link "Спеціальні пропозиції" at bounding box center [942, 144] width 287 height 51
